Goal: Task Accomplishment & Management: Use online tool/utility

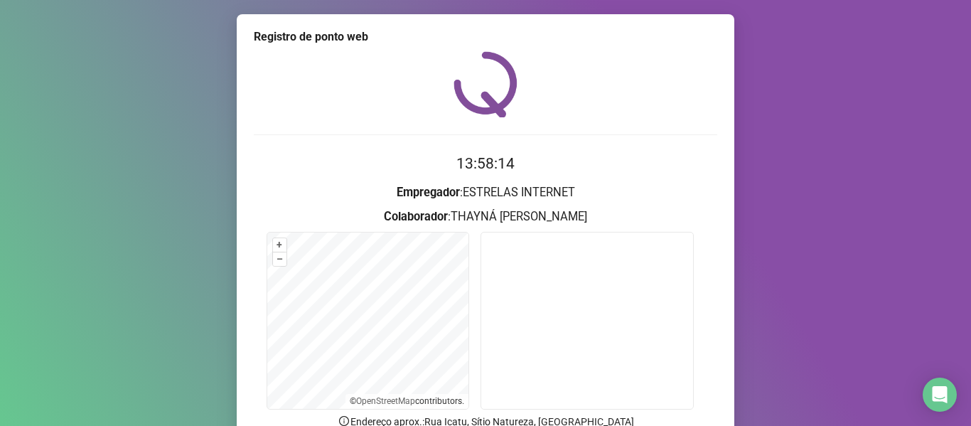
scroll to position [129, 0]
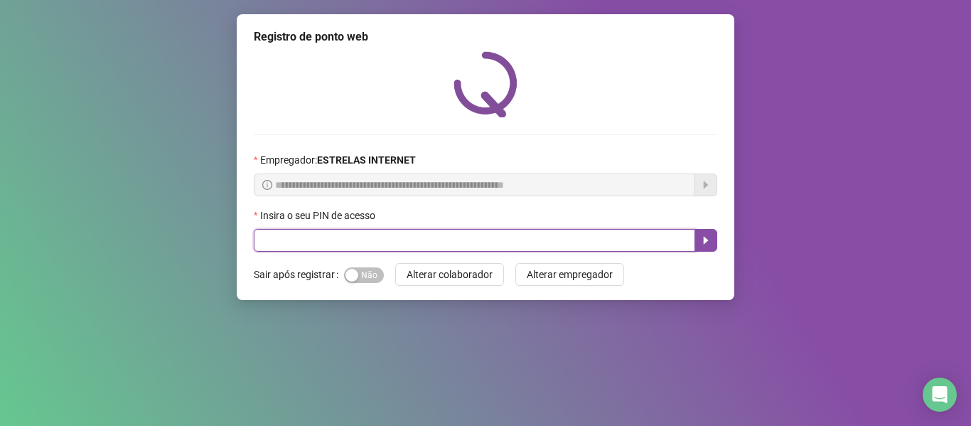
click at [271, 242] on input "text" at bounding box center [474, 240] width 441 height 23
type input "*****"
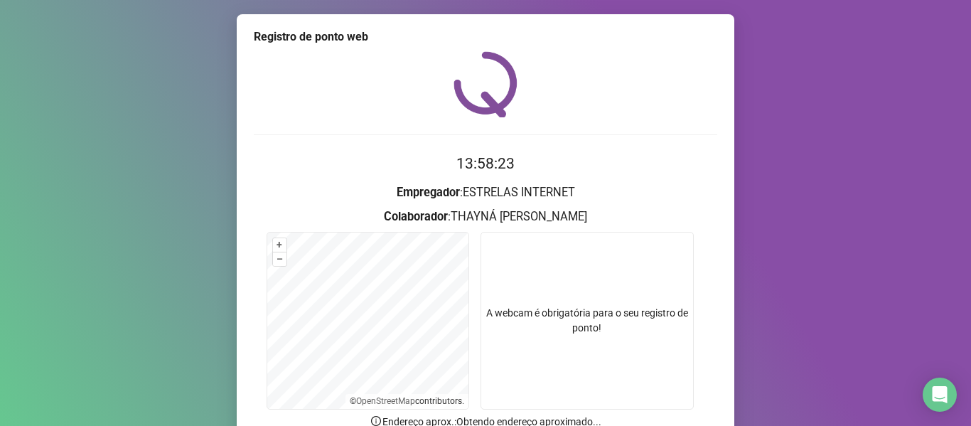
scroll to position [129, 0]
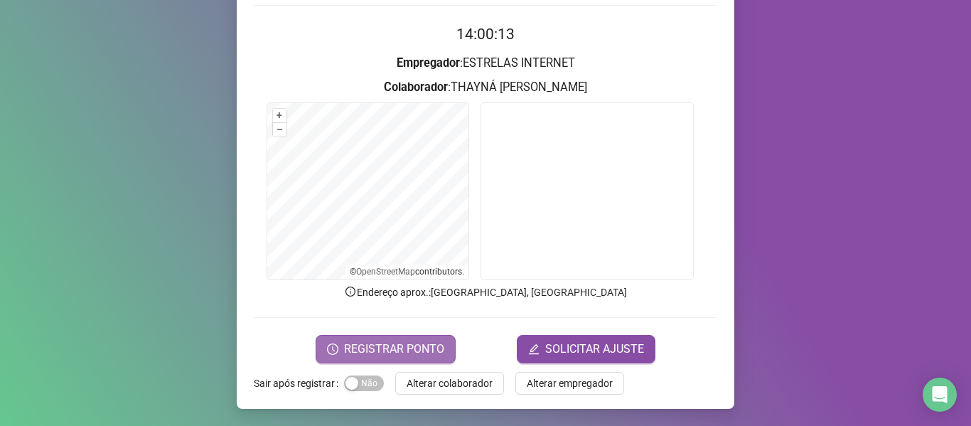
click at [364, 357] on button "REGISTRAR PONTO" at bounding box center [385, 349] width 140 height 28
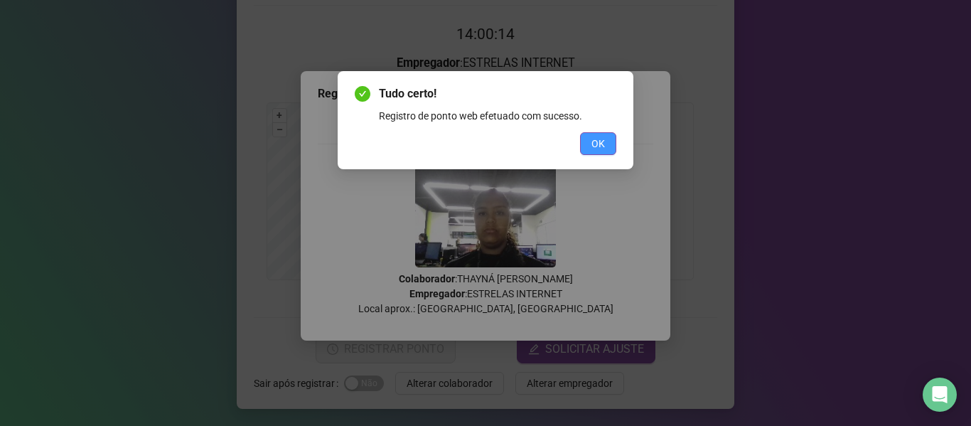
click at [605, 146] on button "OK" at bounding box center [598, 143] width 36 height 23
